Goal: Find specific page/section

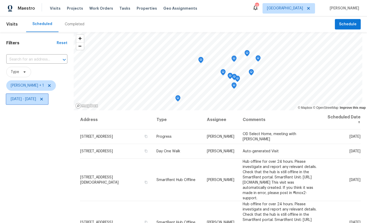
click at [36, 102] on span "Wed, Aug 20 - Fri, Aug 29" at bounding box center [23, 99] width 25 height 5
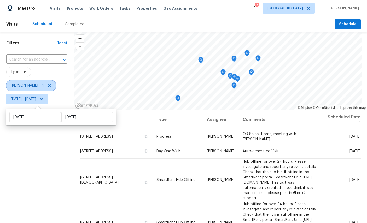
click at [34, 86] on span "Melissa Mossbrooks + 1" at bounding box center [27, 85] width 33 height 5
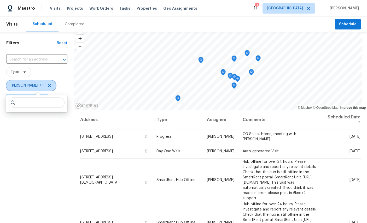
click at [51, 84] on icon at bounding box center [49, 85] width 4 height 4
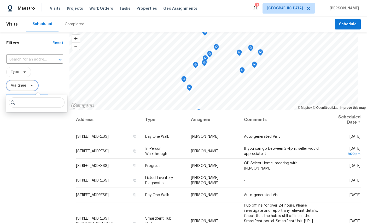
click at [22, 86] on span "Assignee" at bounding box center [18, 85] width 15 height 5
click at [20, 86] on span "Assignee" at bounding box center [18, 85] width 15 height 5
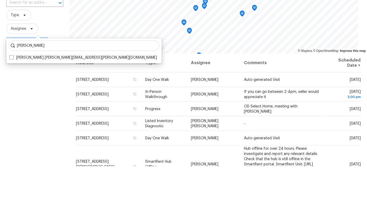
type input "[PERSON_NAME]"
click at [48, 112] on label "William Sparks william.sparks@opendoor.com" at bounding box center [82, 114] width 147 height 5
click at [13, 112] on input "William Sparks william.sparks@opendoor.com" at bounding box center [10, 113] width 3 height 3
checkbox input "true"
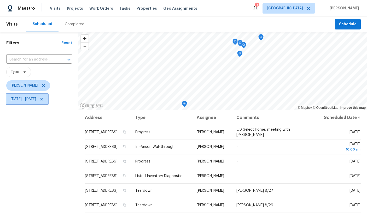
click at [36, 97] on span "Wed, Aug 20 - Fri, Aug 29" at bounding box center [23, 99] width 25 height 5
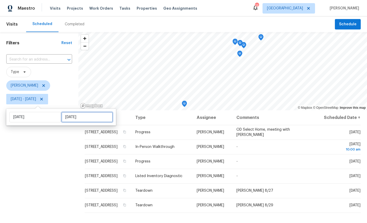
click at [82, 117] on input "Fri, Aug 29" at bounding box center [86, 117] width 51 height 10
select select "7"
select select "2025"
select select "8"
select select "2025"
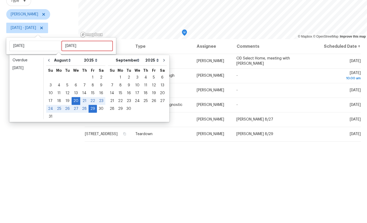
scroll to position [20, 0]
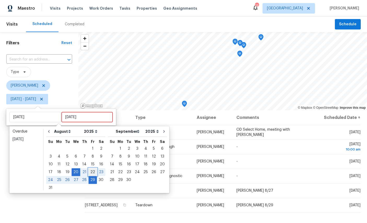
click at [95, 169] on div "22" at bounding box center [92, 172] width 8 height 7
type input "Fri, Aug 22"
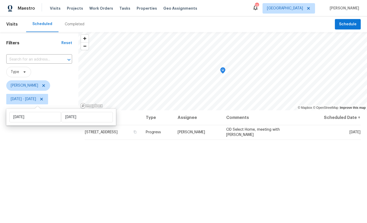
click at [281, 211] on div "Address Type Assignee Comments Scheduled Date ↑ 2070 Tickford St, Middleburg, F…" at bounding box center [222, 199] width 288 height 178
click at [280, 211] on div "Address Type Assignee Comments Scheduled Date ↑ 2070 Tickford St, Middleburg, F…" at bounding box center [222, 199] width 288 height 178
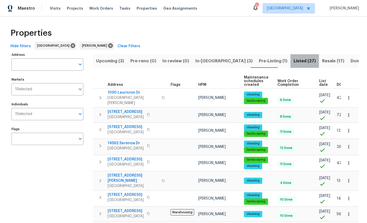
click at [293, 57] on span "Listed (27)" at bounding box center [304, 60] width 22 height 7
click at [322, 57] on span "Resale (17)" at bounding box center [333, 60] width 22 height 7
